Goal: Find specific page/section: Find specific page/section

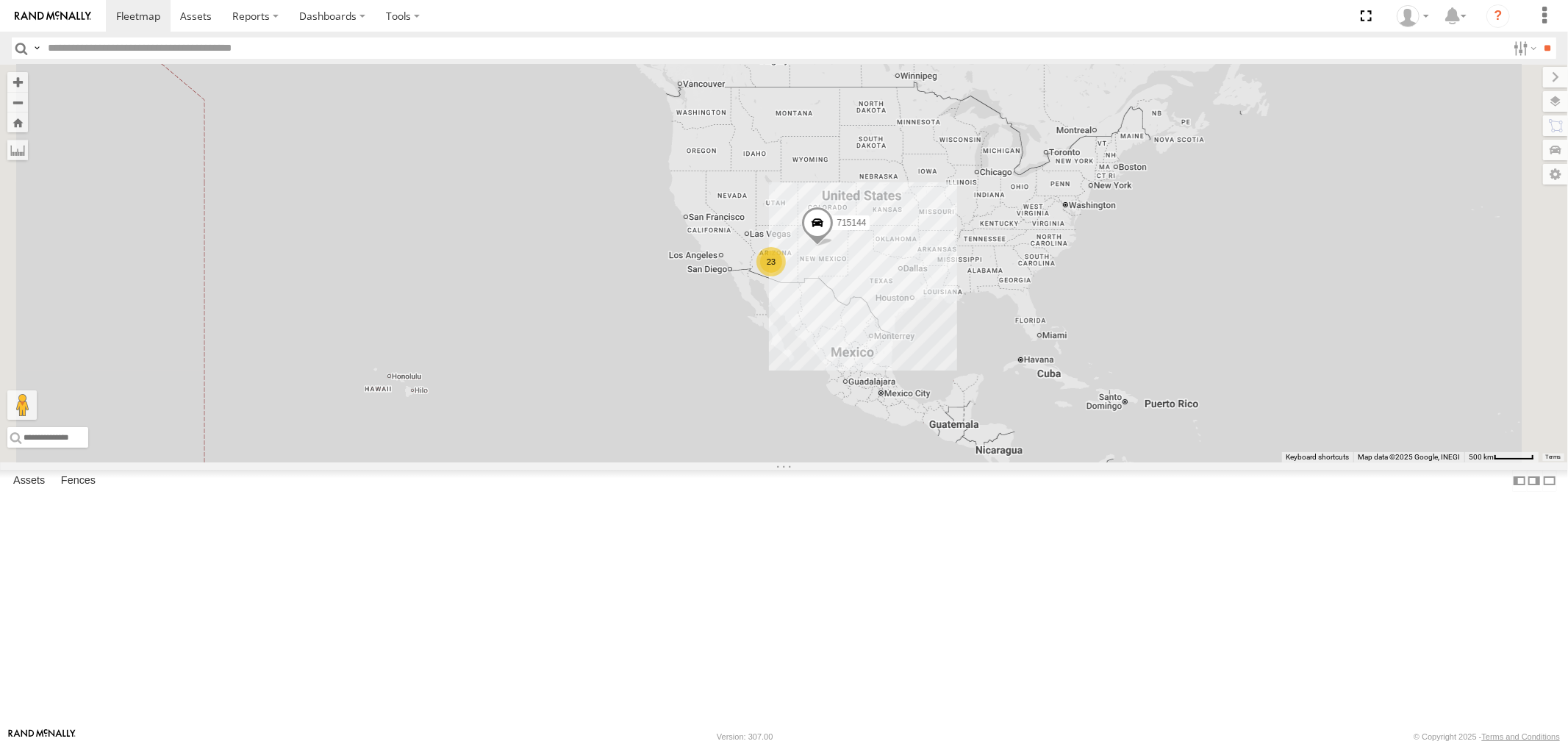
click at [0, 0] on div "715147" at bounding box center [0, 0] width 0 height 0
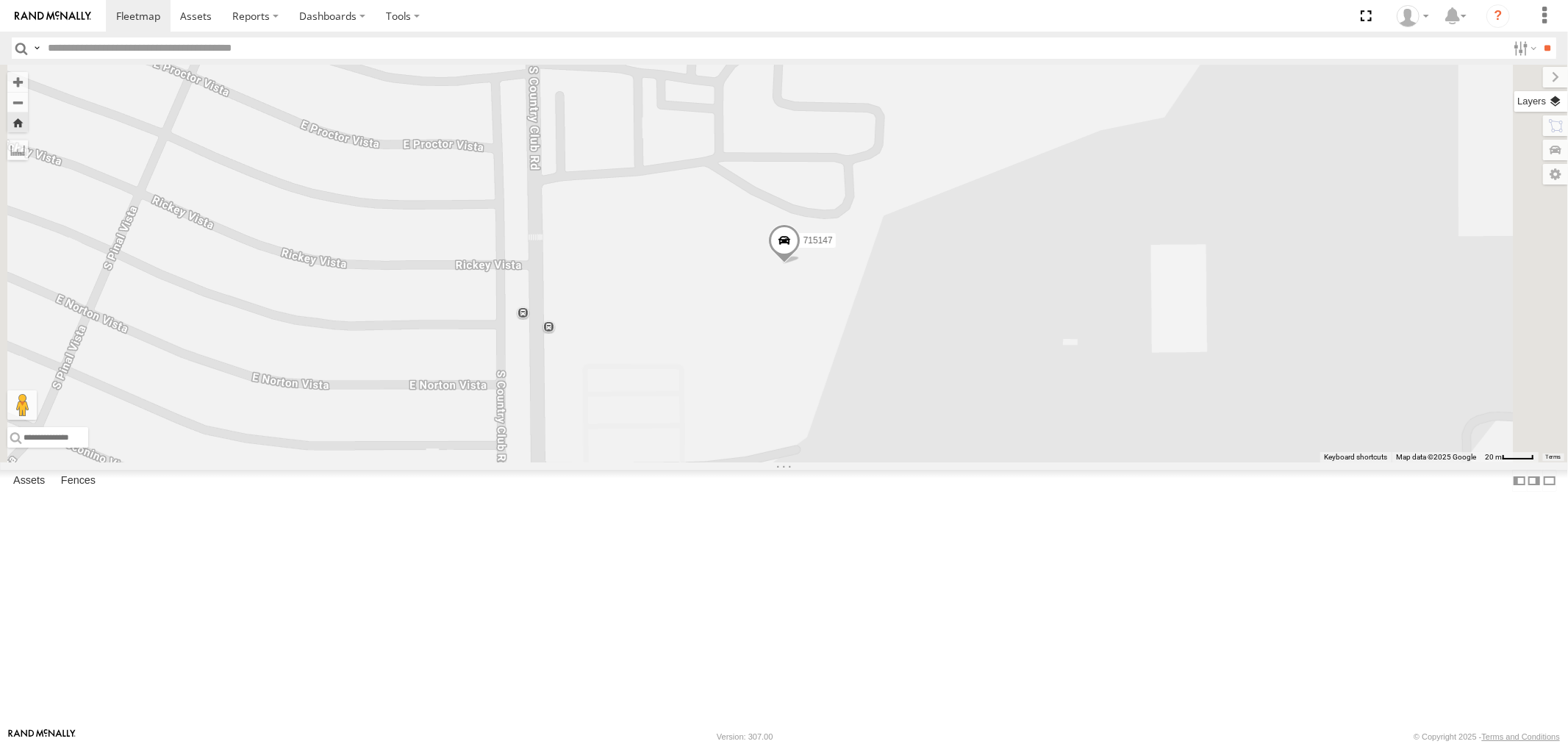
click at [1045, 103] on label at bounding box center [1541, 101] width 54 height 21
click at [0, 0] on span "Basemaps" at bounding box center [0, 0] width 0 height 0
click at [0, 0] on span "Satellite" at bounding box center [0, 0] width 0 height 0
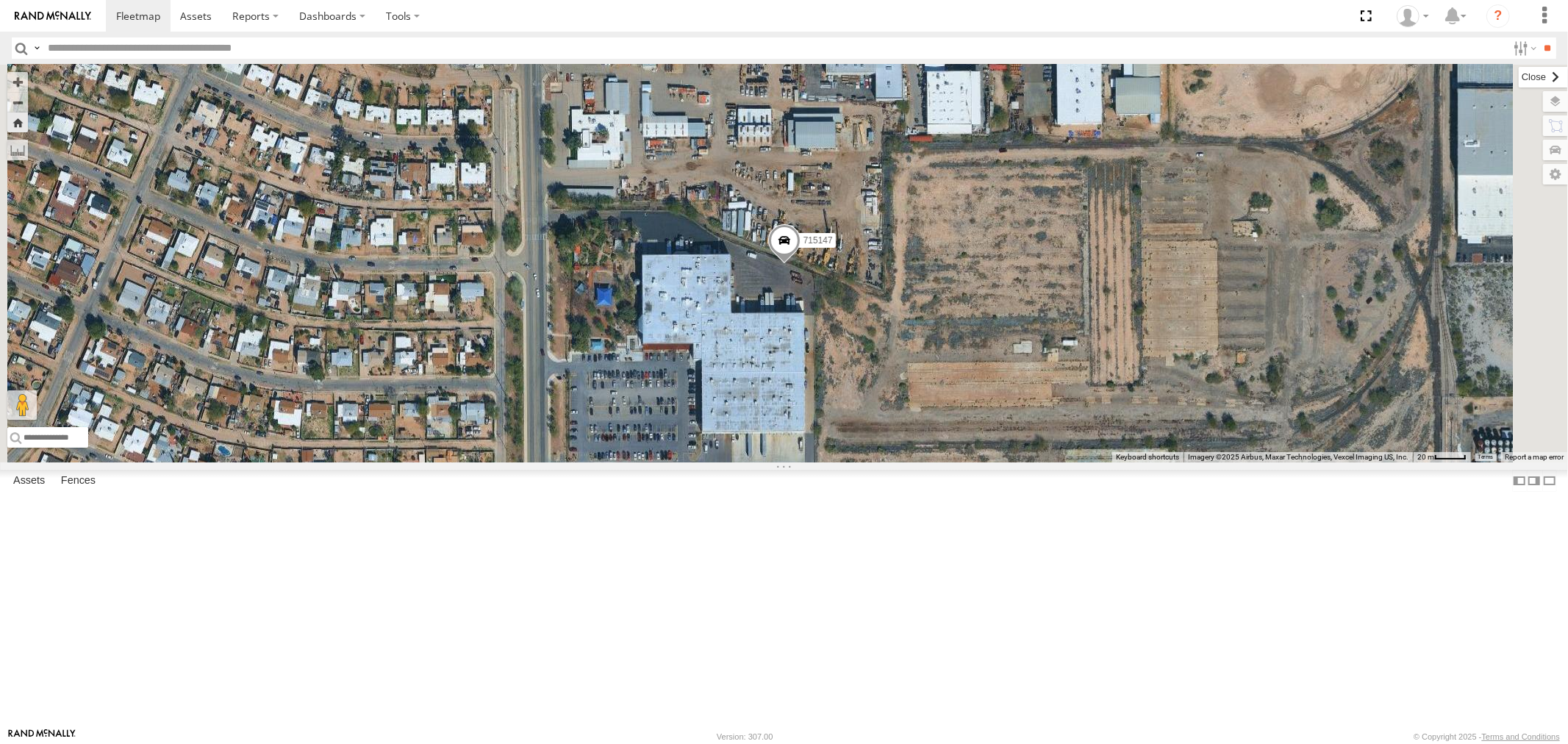
click at [1045, 75] on label at bounding box center [1544, 76] width 49 height 21
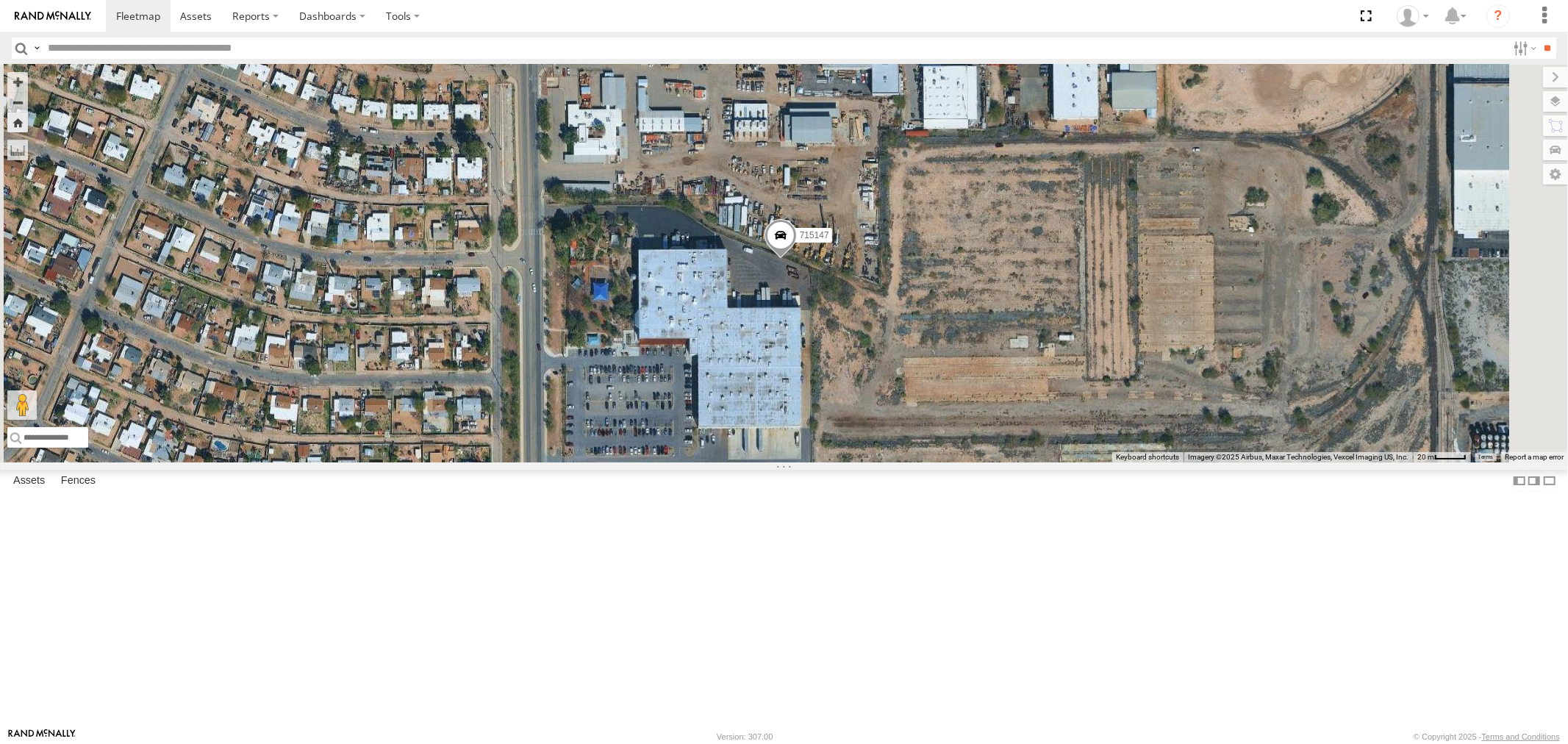
click at [0, 0] on div "714809" at bounding box center [0, 0] width 0 height 0
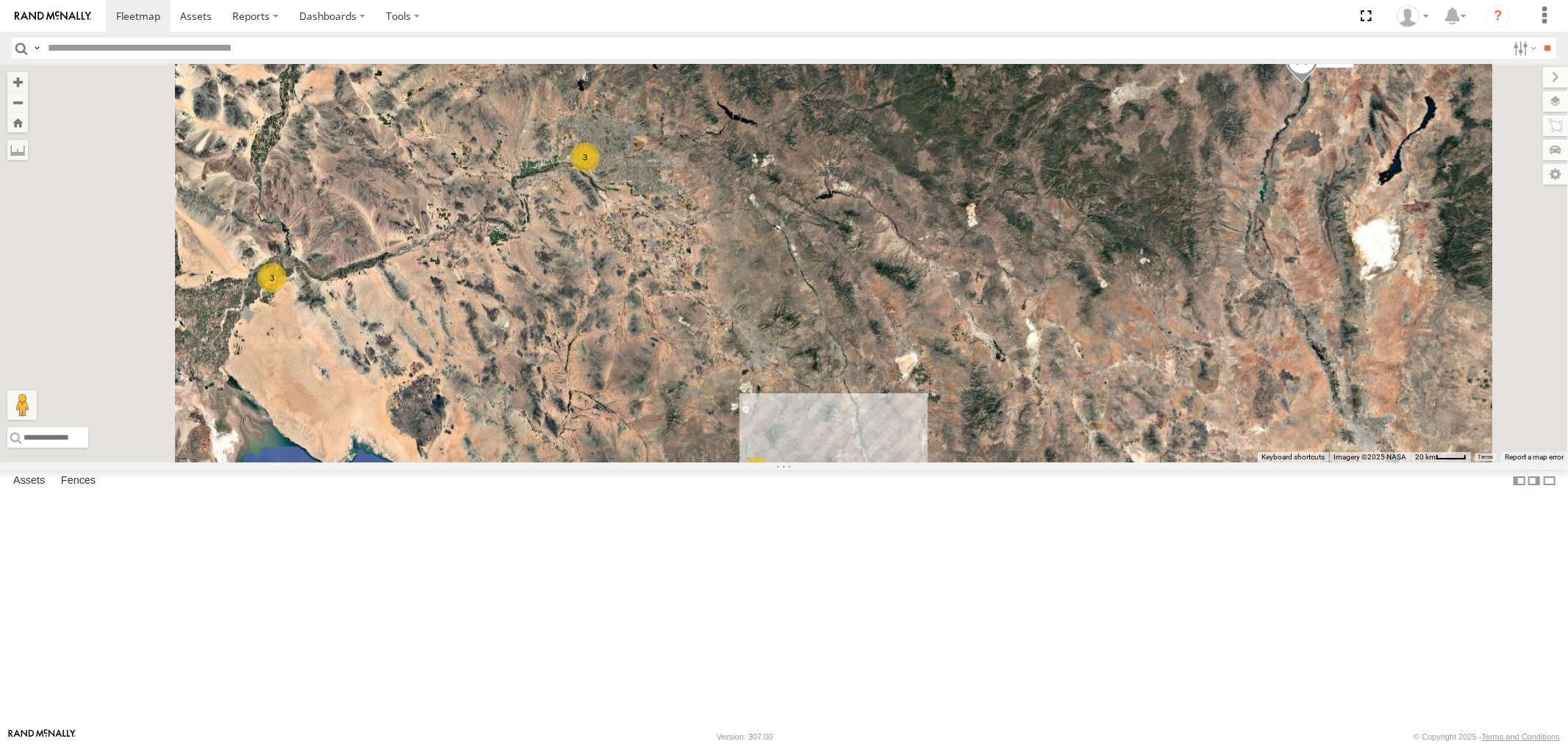
click at [0, 0] on div "715147" at bounding box center [0, 0] width 0 height 0
